Goal: Submit feedback/report problem

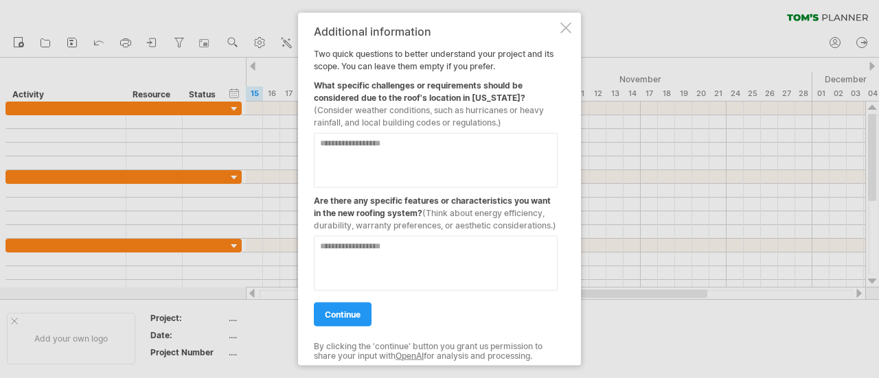
click at [321, 145] on textarea at bounding box center [436, 159] width 244 height 55
type textarea "**********"
click at [321, 246] on textarea at bounding box center [436, 262] width 244 height 55
click at [355, 246] on textarea "**********" at bounding box center [436, 262] width 244 height 55
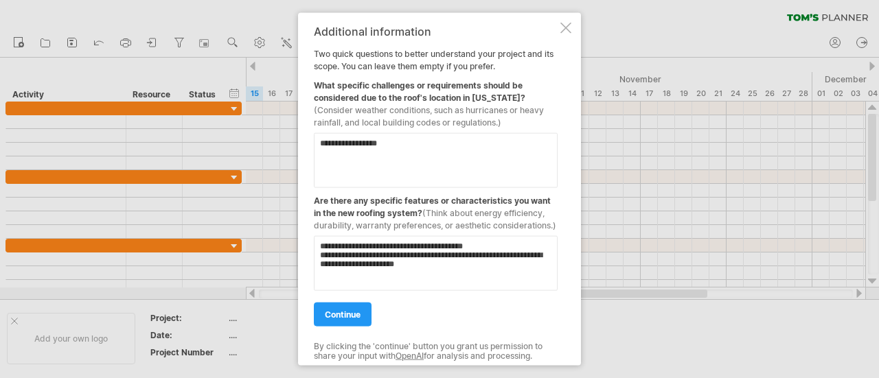
click at [366, 267] on textarea "**********" at bounding box center [436, 262] width 244 height 55
click at [371, 253] on textarea "**********" at bounding box center [436, 262] width 244 height 55
click at [409, 266] on textarea "**********" at bounding box center [436, 262] width 244 height 55
click at [393, 262] on textarea "**********" at bounding box center [436, 262] width 244 height 55
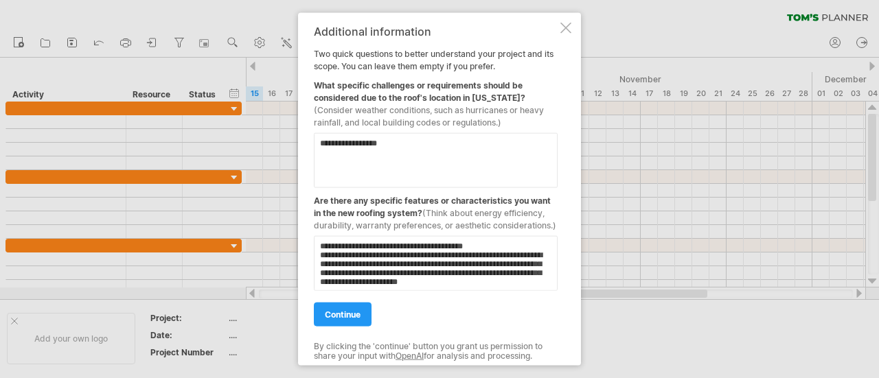
scroll to position [9, 0]
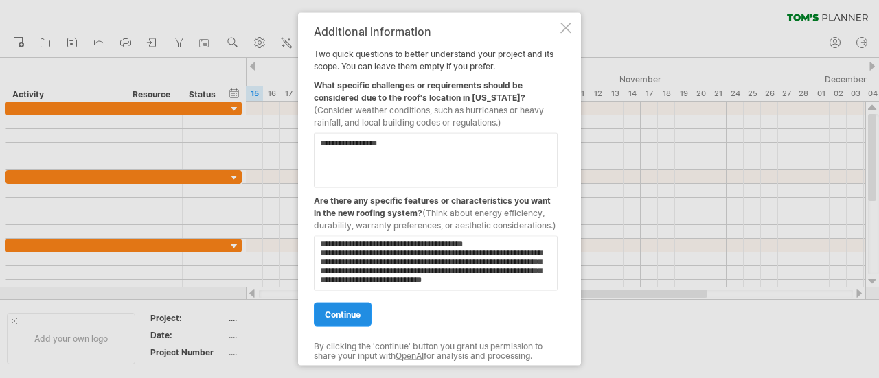
type textarea "**********"
click at [328, 315] on span "continue" at bounding box center [343, 314] width 36 height 10
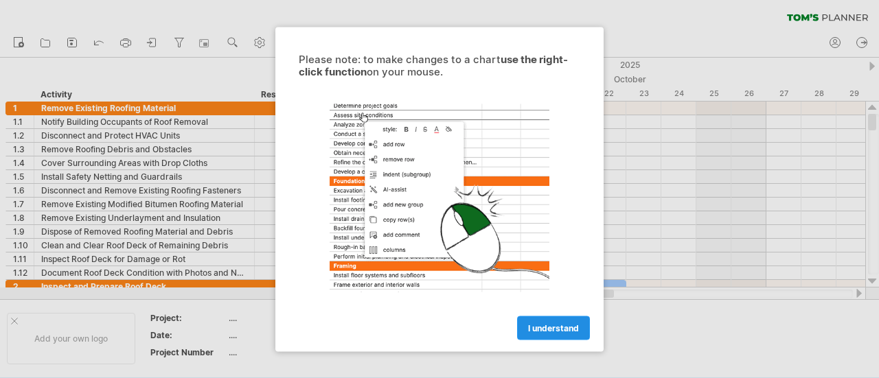
click at [531, 327] on span "I understand" at bounding box center [553, 328] width 51 height 10
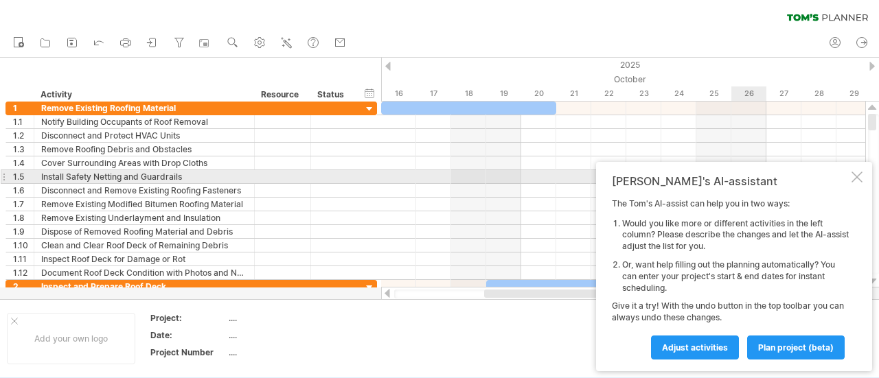
click at [855, 178] on div at bounding box center [856, 177] width 11 height 11
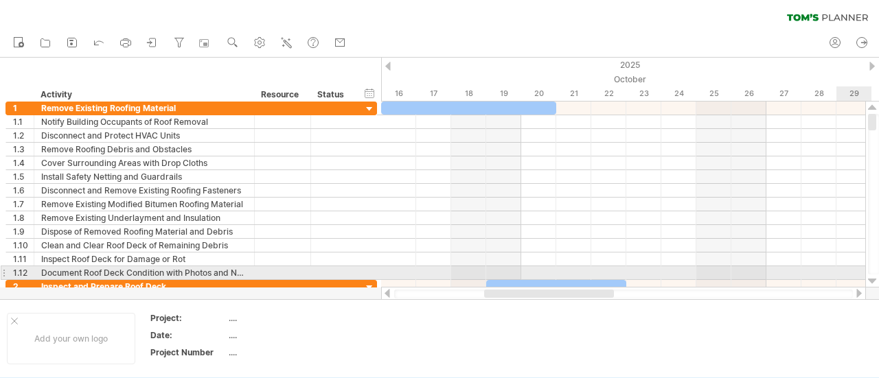
click at [873, 278] on div at bounding box center [872, 281] width 9 height 11
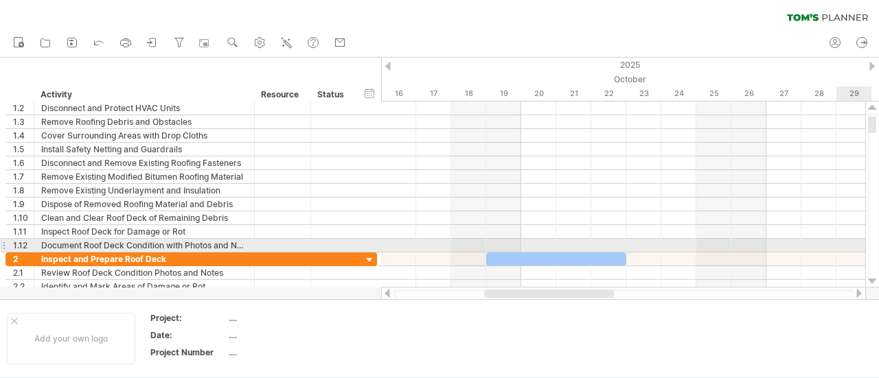
click at [873, 278] on div at bounding box center [872, 281] width 9 height 11
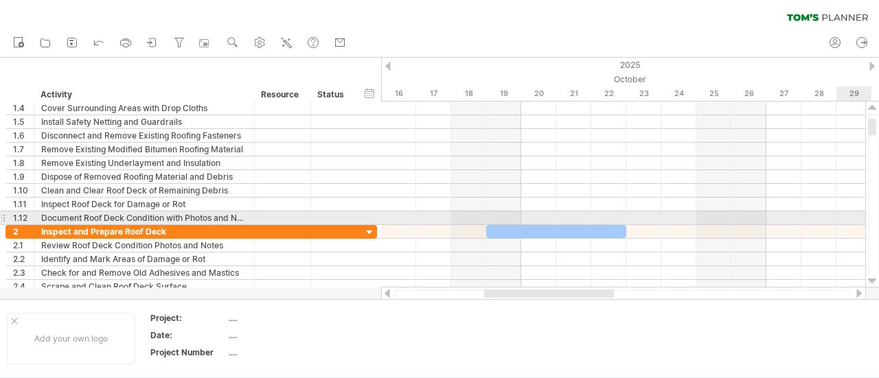
click at [873, 278] on div at bounding box center [872, 281] width 9 height 11
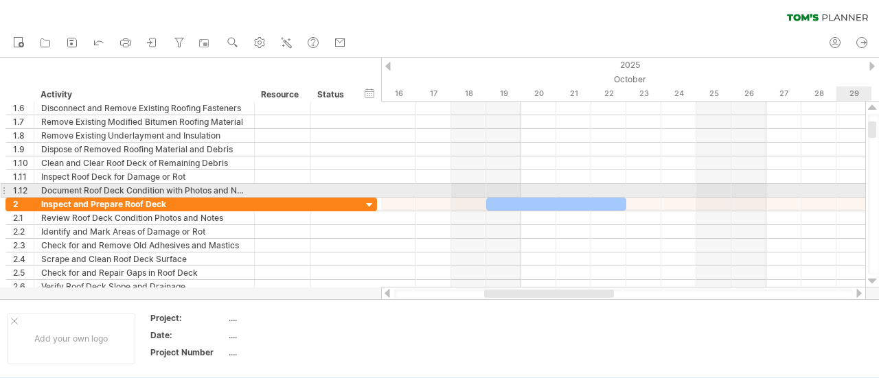
click at [873, 278] on div at bounding box center [872, 281] width 9 height 11
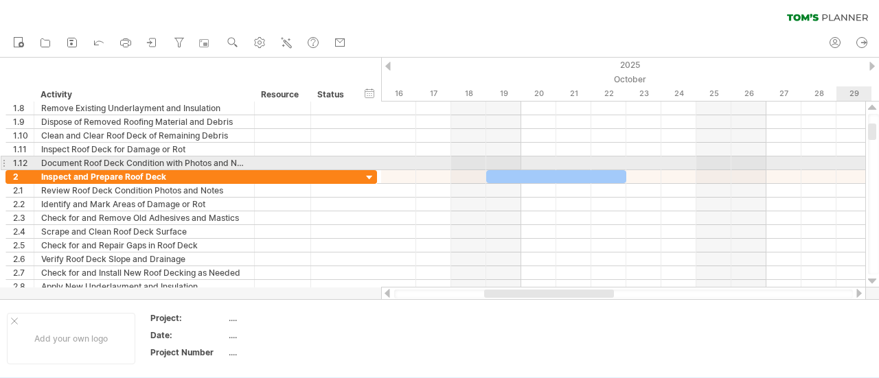
click at [873, 278] on div at bounding box center [872, 281] width 9 height 11
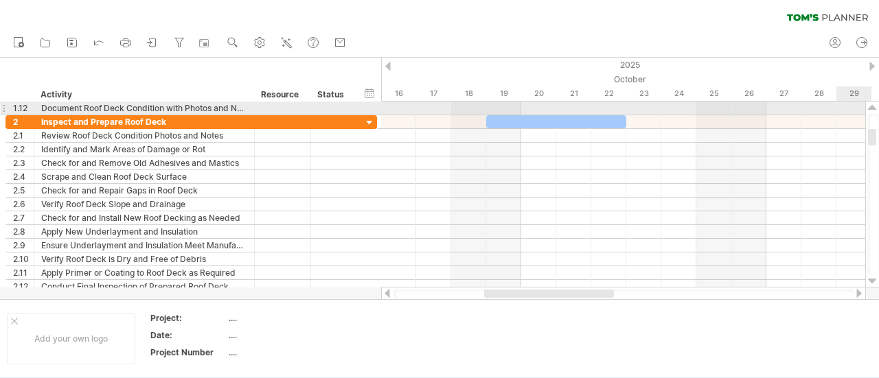
click at [873, 278] on div at bounding box center [872, 281] width 9 height 11
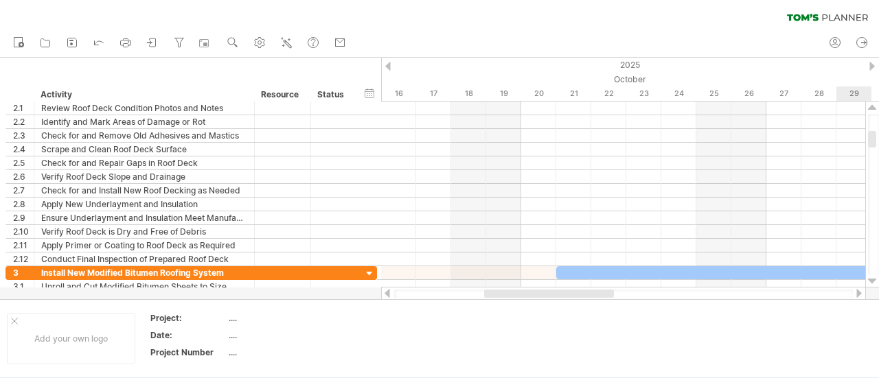
click at [873, 278] on div at bounding box center [872, 281] width 9 height 11
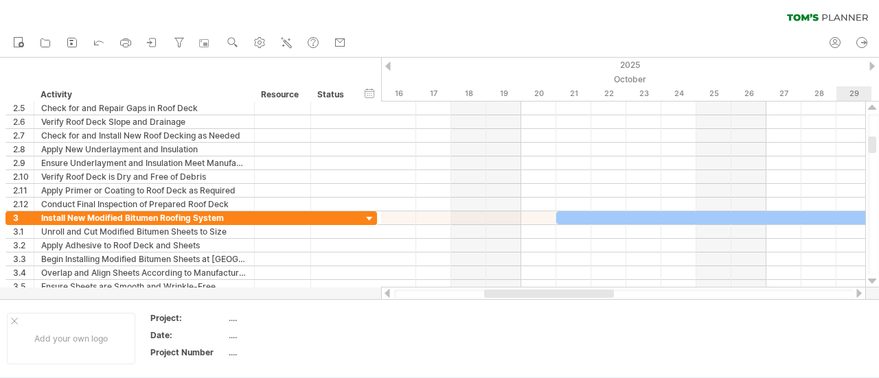
click at [873, 278] on div at bounding box center [872, 281] width 9 height 11
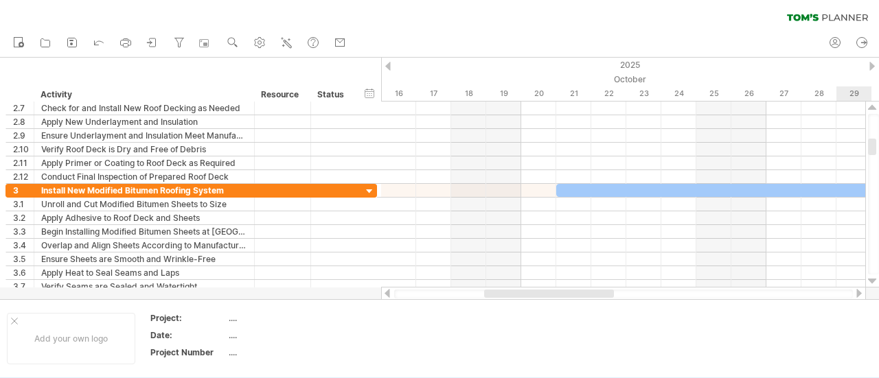
click at [873, 278] on div at bounding box center [872, 281] width 9 height 11
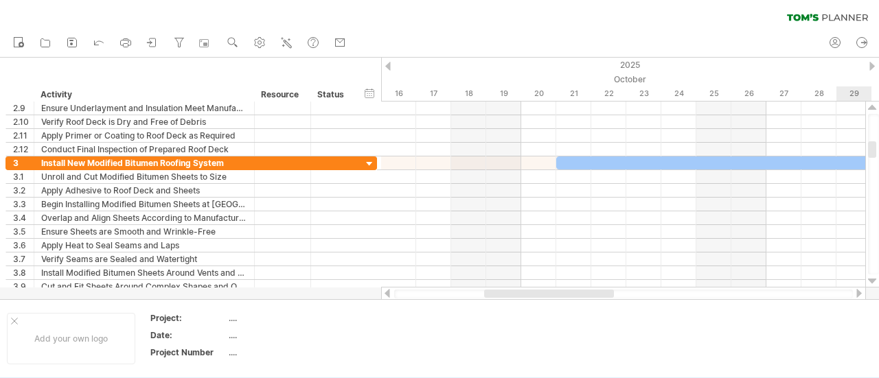
click at [873, 278] on div at bounding box center [872, 281] width 9 height 11
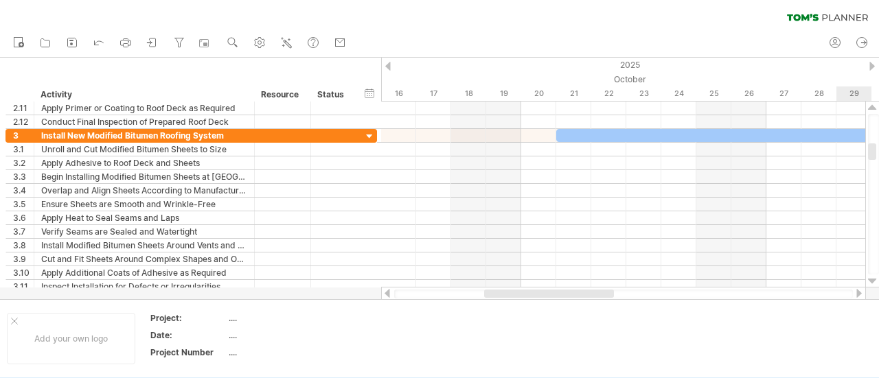
click at [873, 278] on div at bounding box center [872, 281] width 9 height 11
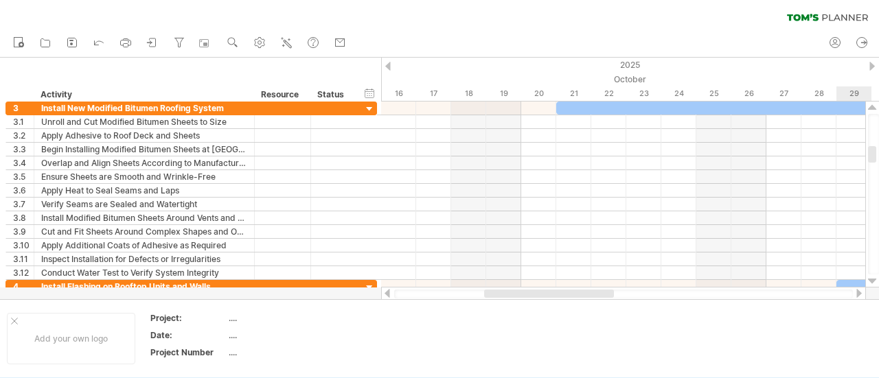
click at [873, 278] on div at bounding box center [872, 281] width 9 height 11
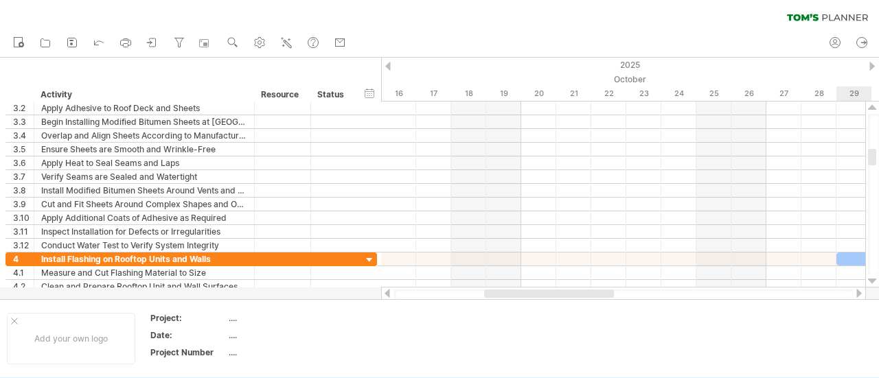
click at [873, 278] on div at bounding box center [872, 281] width 9 height 11
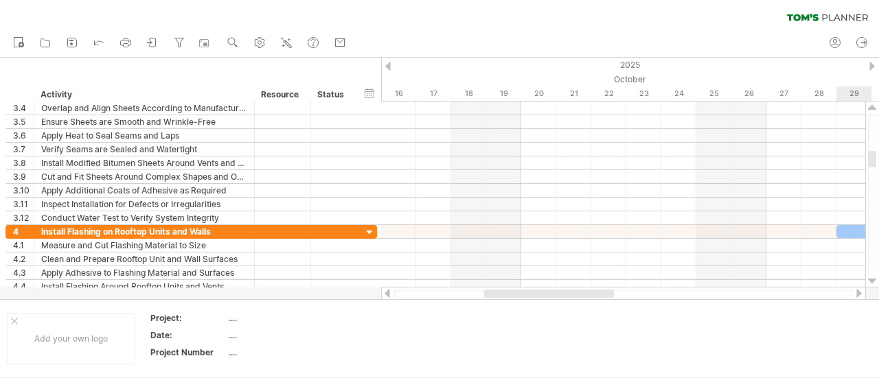
click at [873, 278] on div at bounding box center [872, 281] width 9 height 11
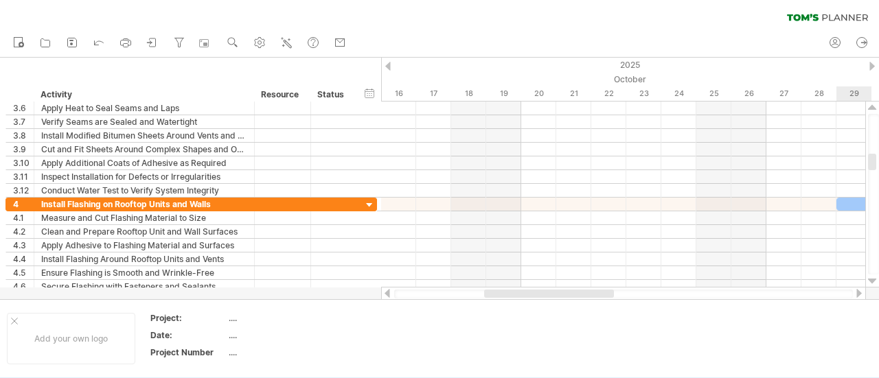
click at [873, 278] on div at bounding box center [872, 281] width 9 height 11
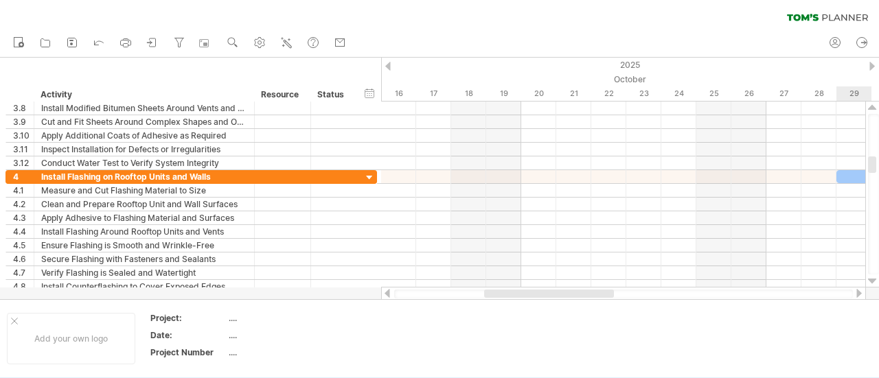
click at [873, 278] on div at bounding box center [872, 281] width 9 height 11
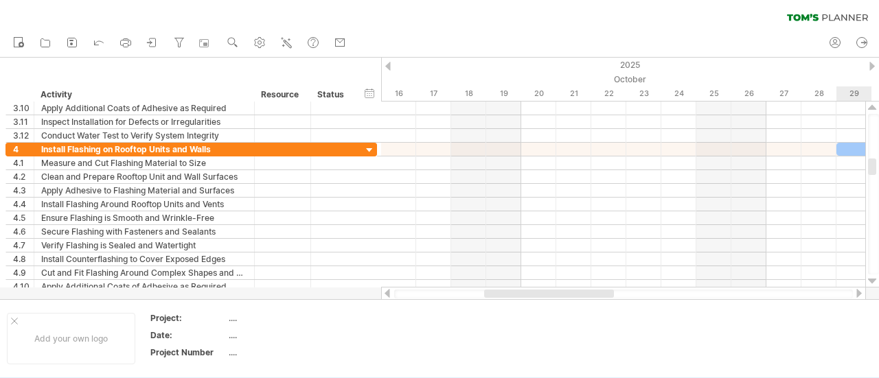
click at [873, 278] on div at bounding box center [872, 281] width 9 height 11
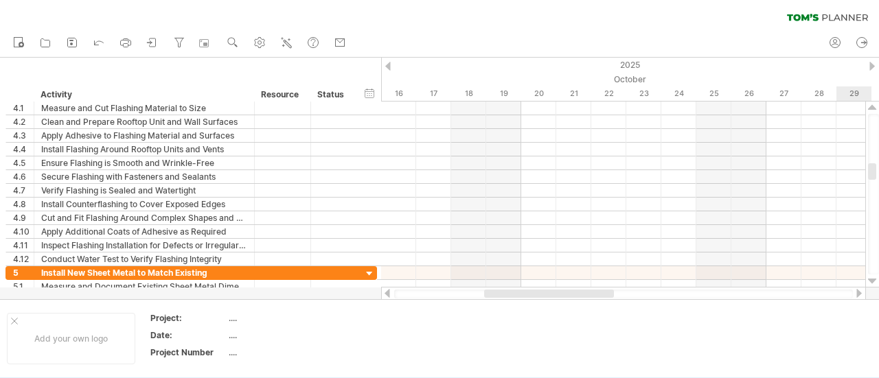
click at [873, 278] on div at bounding box center [872, 281] width 9 height 11
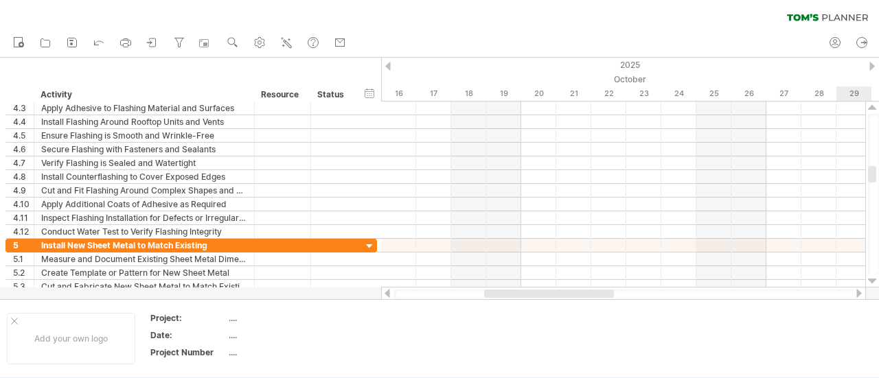
click at [873, 278] on div at bounding box center [872, 281] width 9 height 11
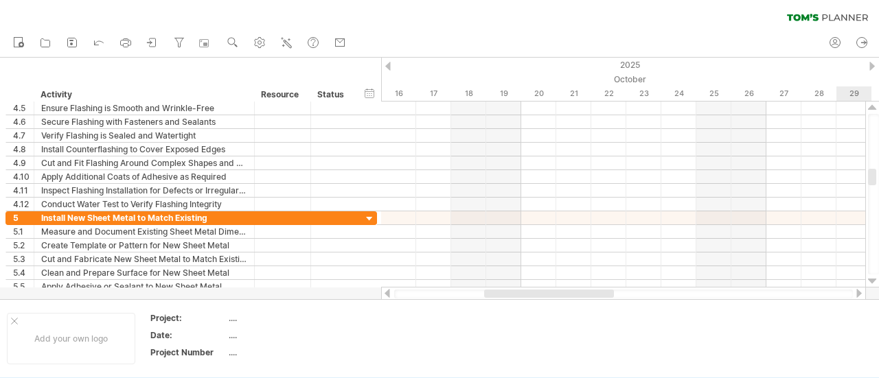
click at [873, 278] on div at bounding box center [872, 281] width 9 height 11
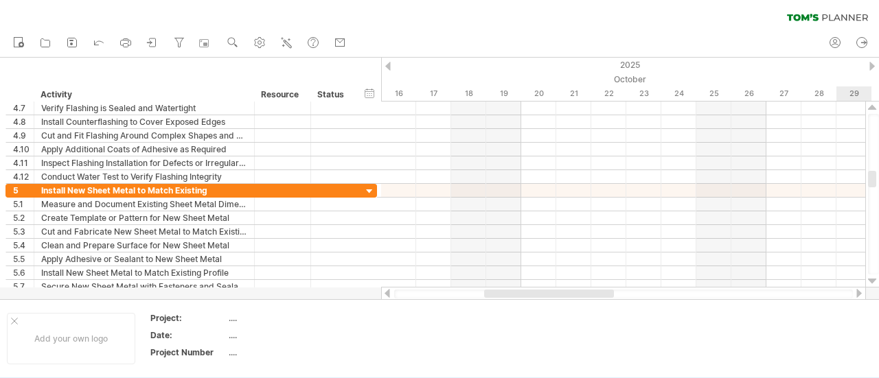
click at [873, 278] on div at bounding box center [872, 281] width 9 height 11
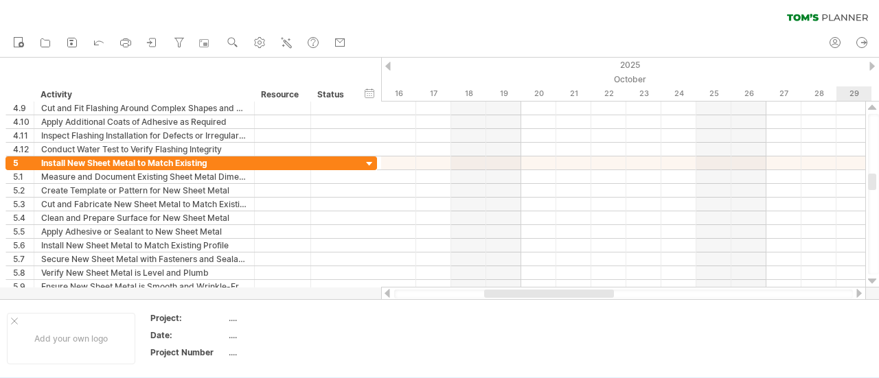
click at [873, 278] on div at bounding box center [872, 281] width 9 height 11
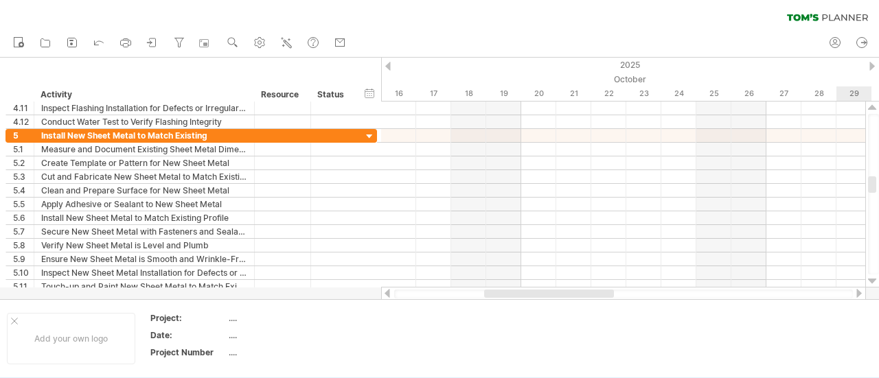
click at [873, 278] on div at bounding box center [872, 281] width 9 height 11
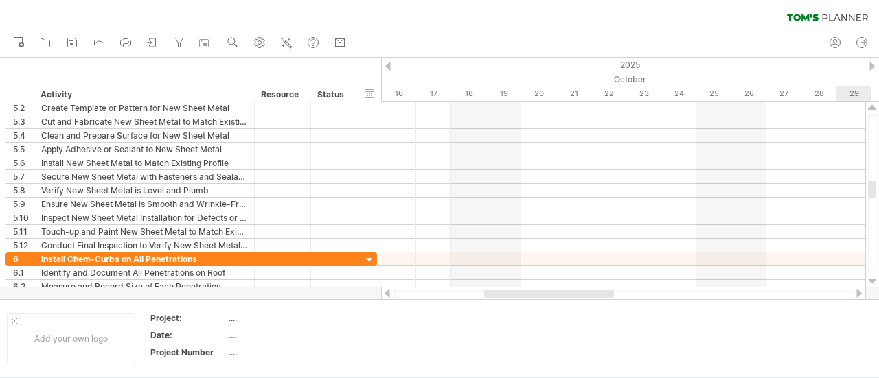
click at [873, 278] on div at bounding box center [872, 281] width 9 height 11
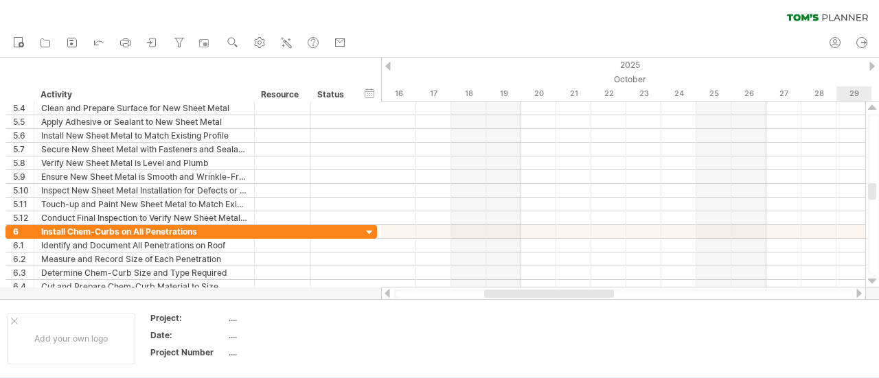
click at [873, 278] on div at bounding box center [872, 281] width 9 height 11
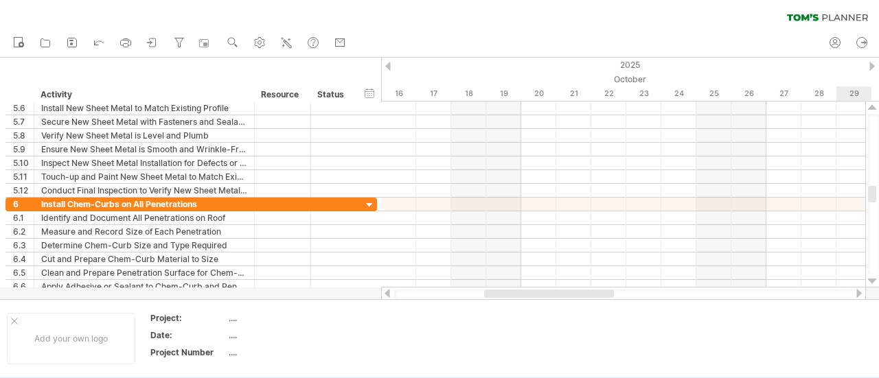
click at [873, 278] on div at bounding box center [872, 281] width 9 height 11
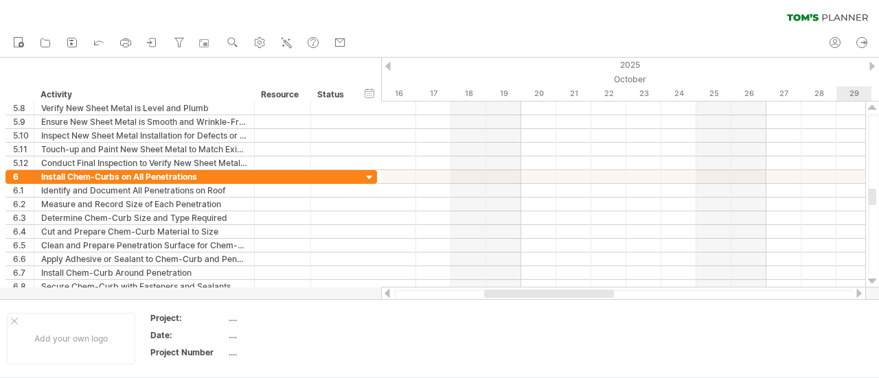
click at [873, 278] on div at bounding box center [872, 281] width 9 height 11
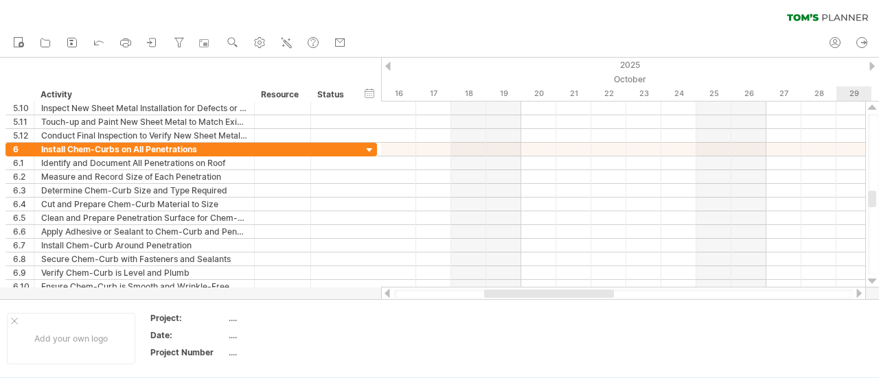
click at [873, 278] on div at bounding box center [872, 281] width 9 height 11
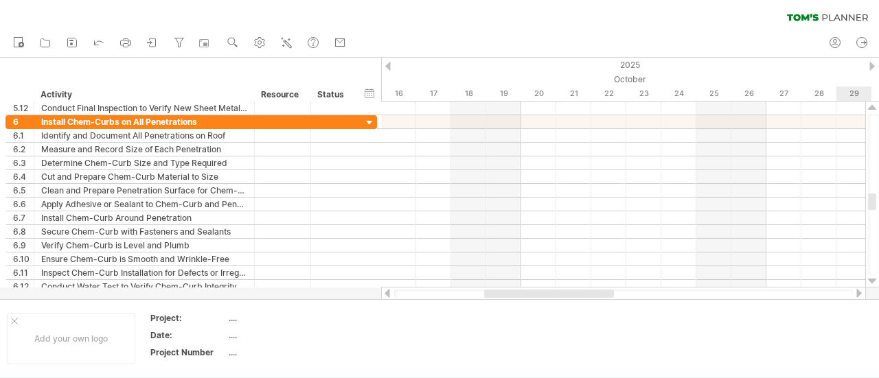
click at [873, 278] on div at bounding box center [872, 281] width 9 height 11
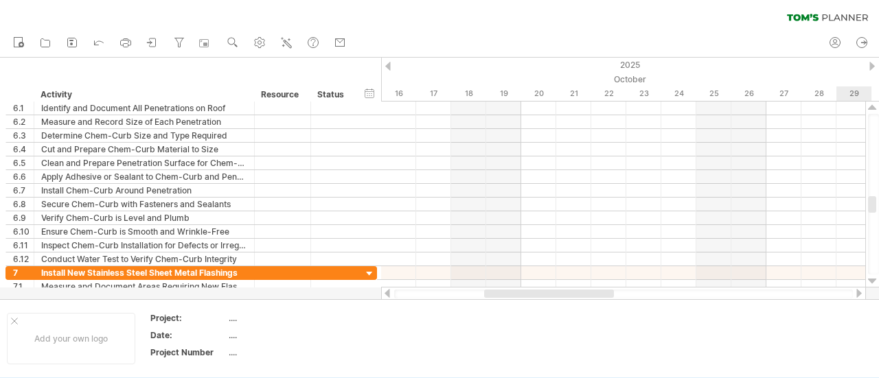
click at [873, 278] on div at bounding box center [872, 281] width 9 height 11
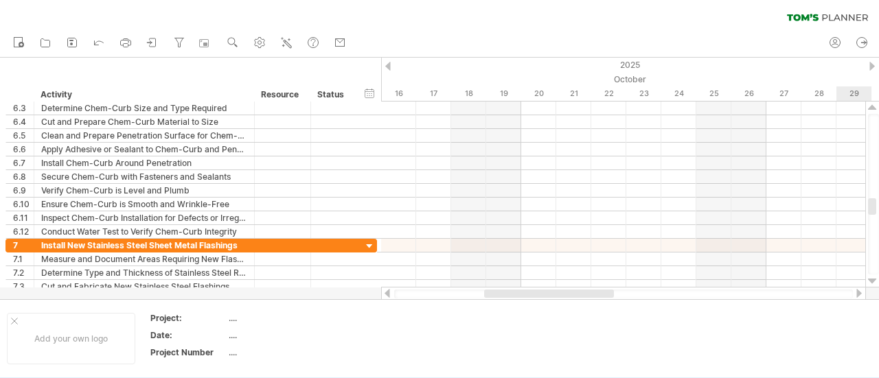
click at [873, 278] on div at bounding box center [872, 281] width 9 height 11
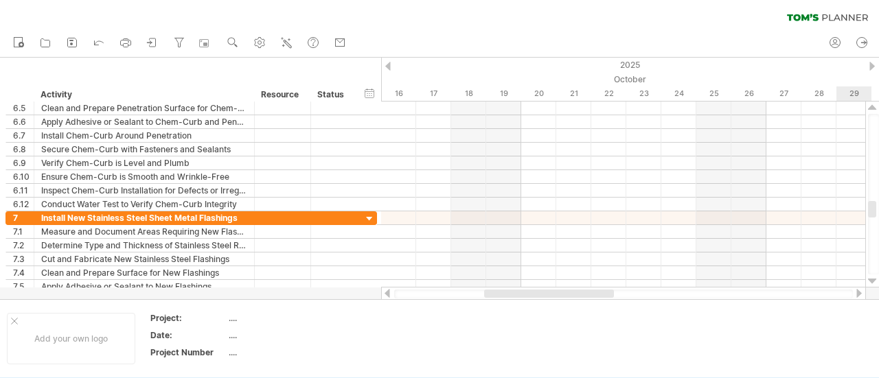
click at [873, 278] on div at bounding box center [872, 281] width 9 height 11
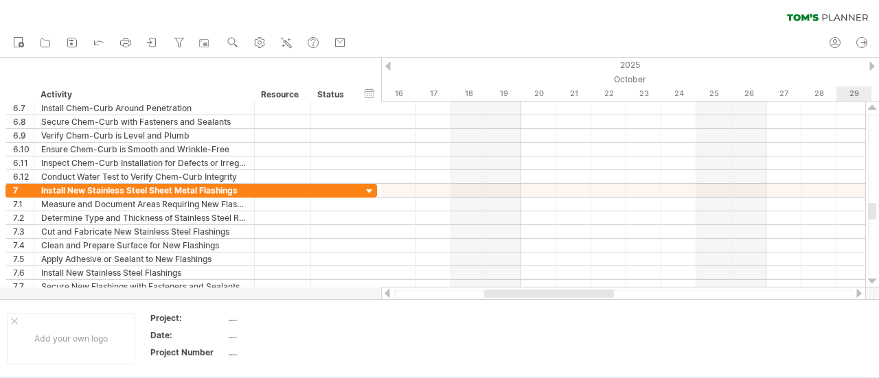
click at [873, 278] on div at bounding box center [872, 281] width 9 height 11
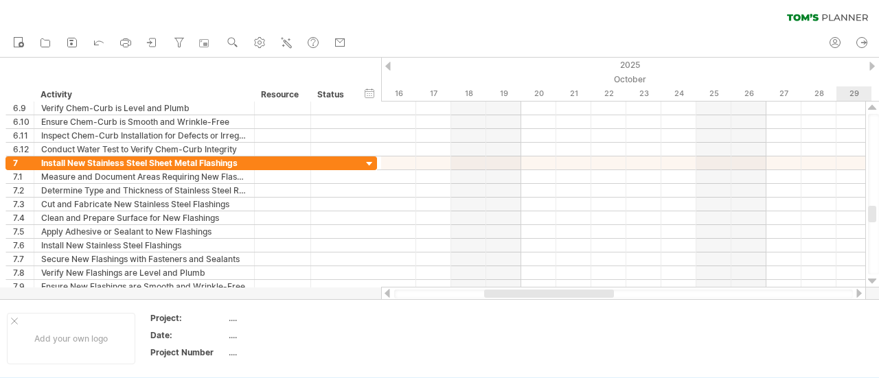
click at [873, 278] on div at bounding box center [872, 281] width 9 height 11
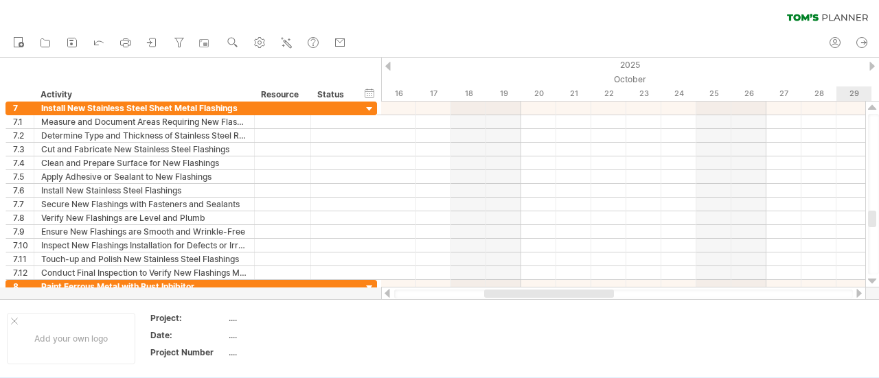
click at [873, 278] on div at bounding box center [872, 281] width 9 height 11
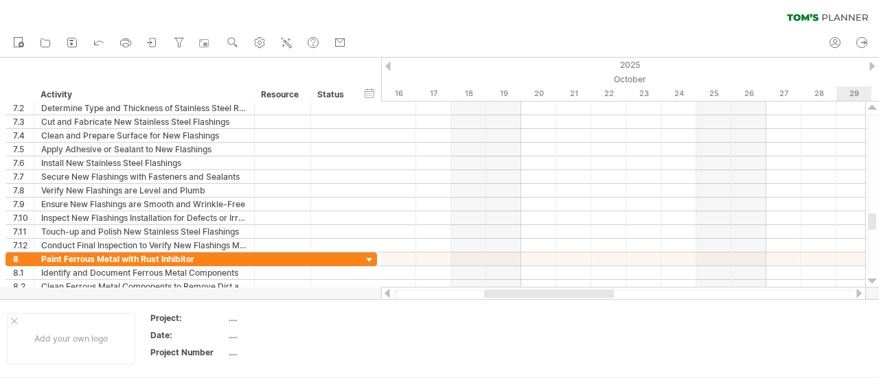
click at [873, 278] on div at bounding box center [872, 281] width 9 height 11
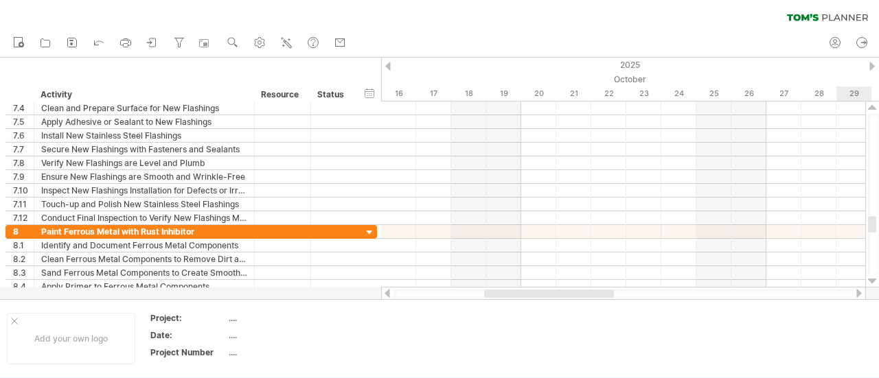
click at [873, 278] on div at bounding box center [872, 281] width 9 height 11
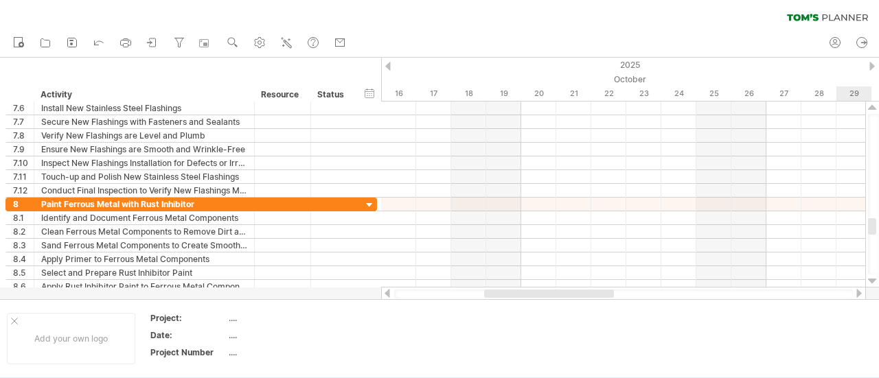
click at [873, 278] on div at bounding box center [872, 281] width 9 height 11
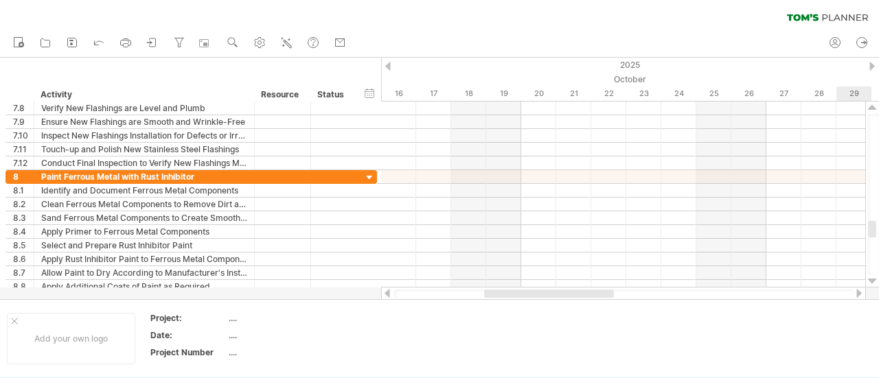
click at [873, 278] on div at bounding box center [872, 281] width 9 height 11
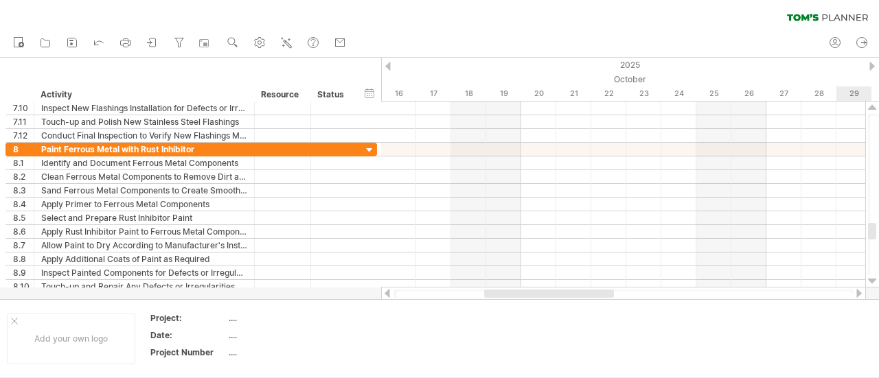
click at [873, 278] on div at bounding box center [872, 281] width 9 height 11
